Goal: Navigation & Orientation: Find specific page/section

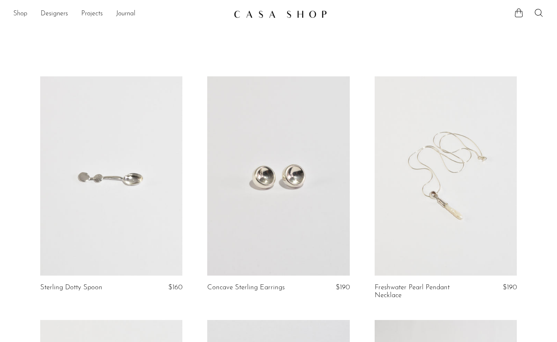
click at [22, 12] on link "Shop" at bounding box center [20, 14] width 14 height 11
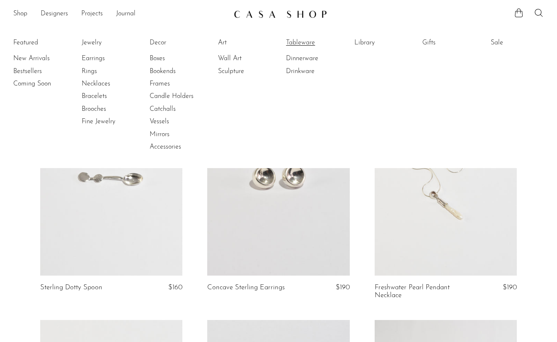
click at [309, 42] on link "Tableware" at bounding box center [317, 42] width 62 height 9
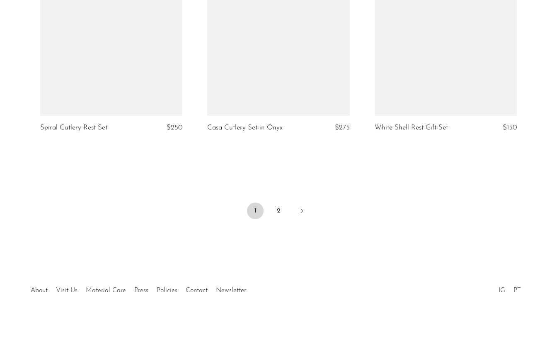
scroll to position [2796, 0]
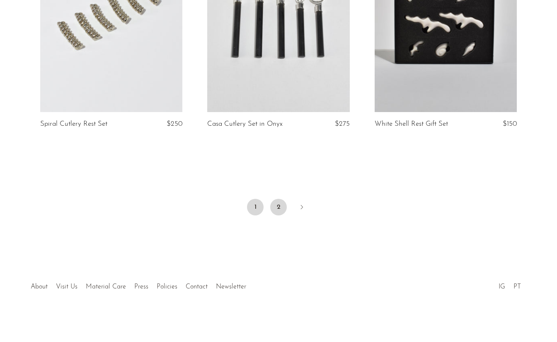
click at [281, 212] on link "2" at bounding box center [278, 207] width 17 height 17
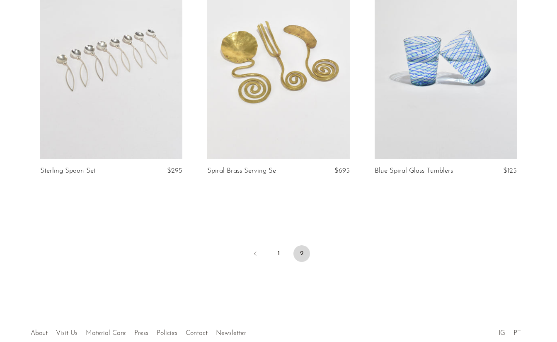
scroll to position [825, 0]
